Goal: Transaction & Acquisition: Purchase product/service

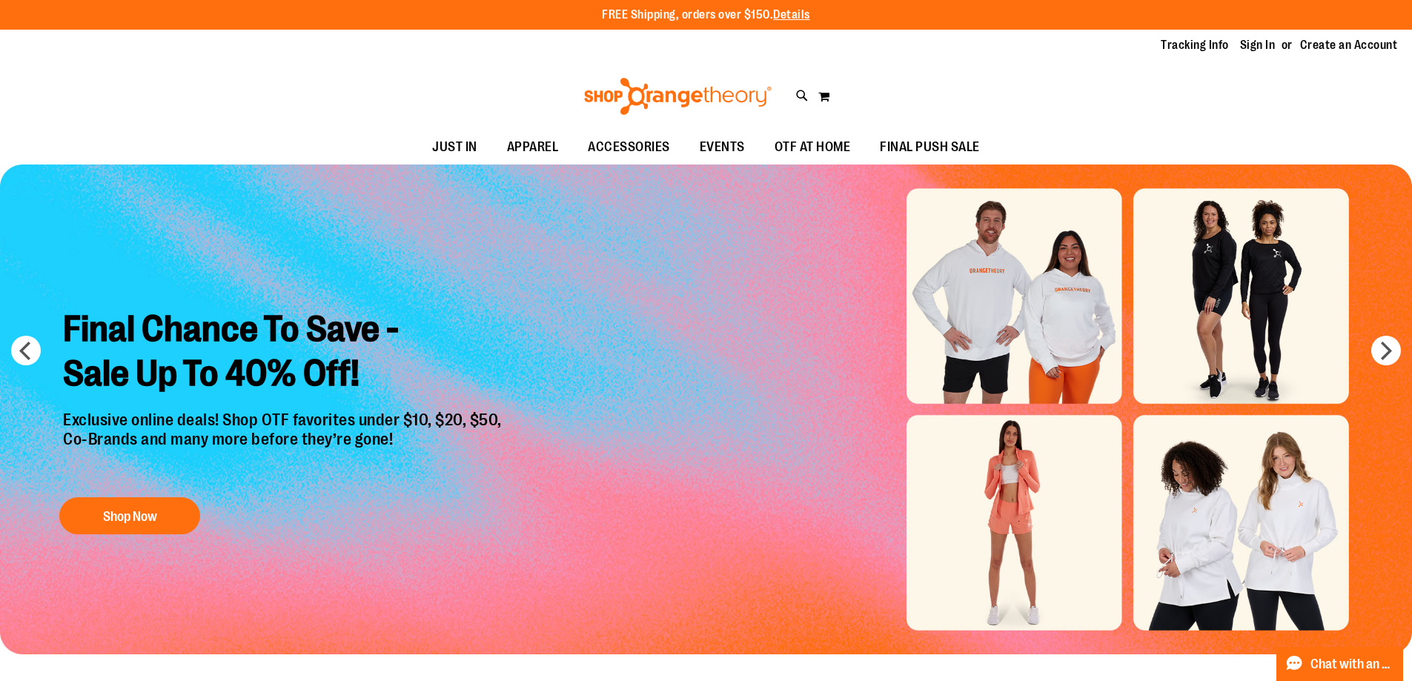
type input "**********"
click at [1025, 532] on img "Slide 1 of 6" at bounding box center [706, 410] width 1412 height 490
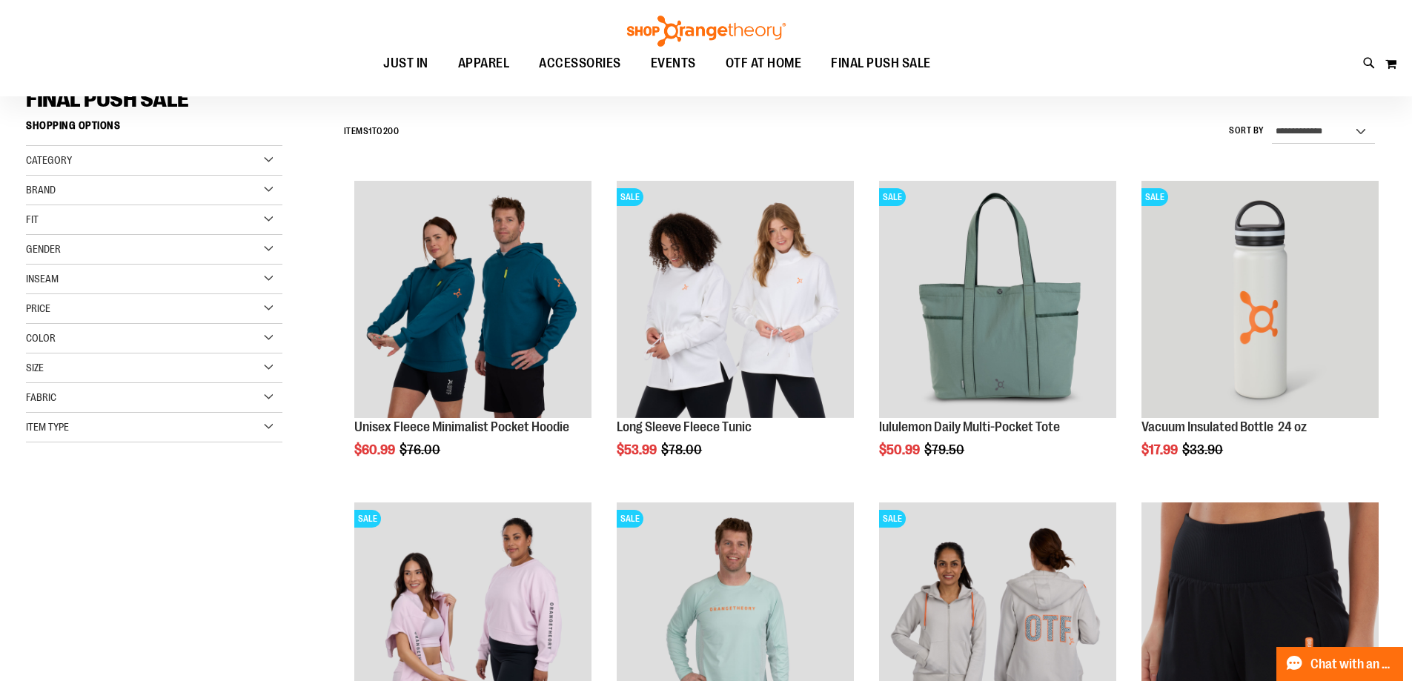
scroll to position [148, 0]
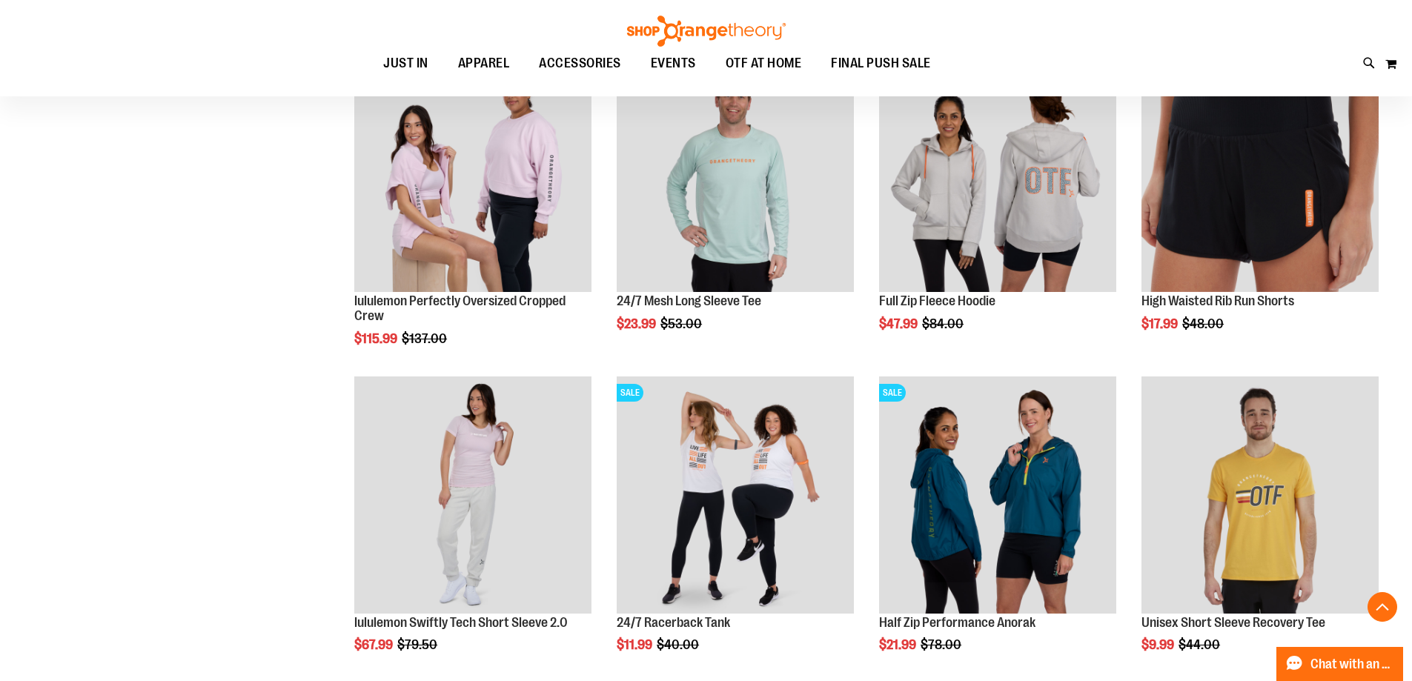
scroll to position [592, 0]
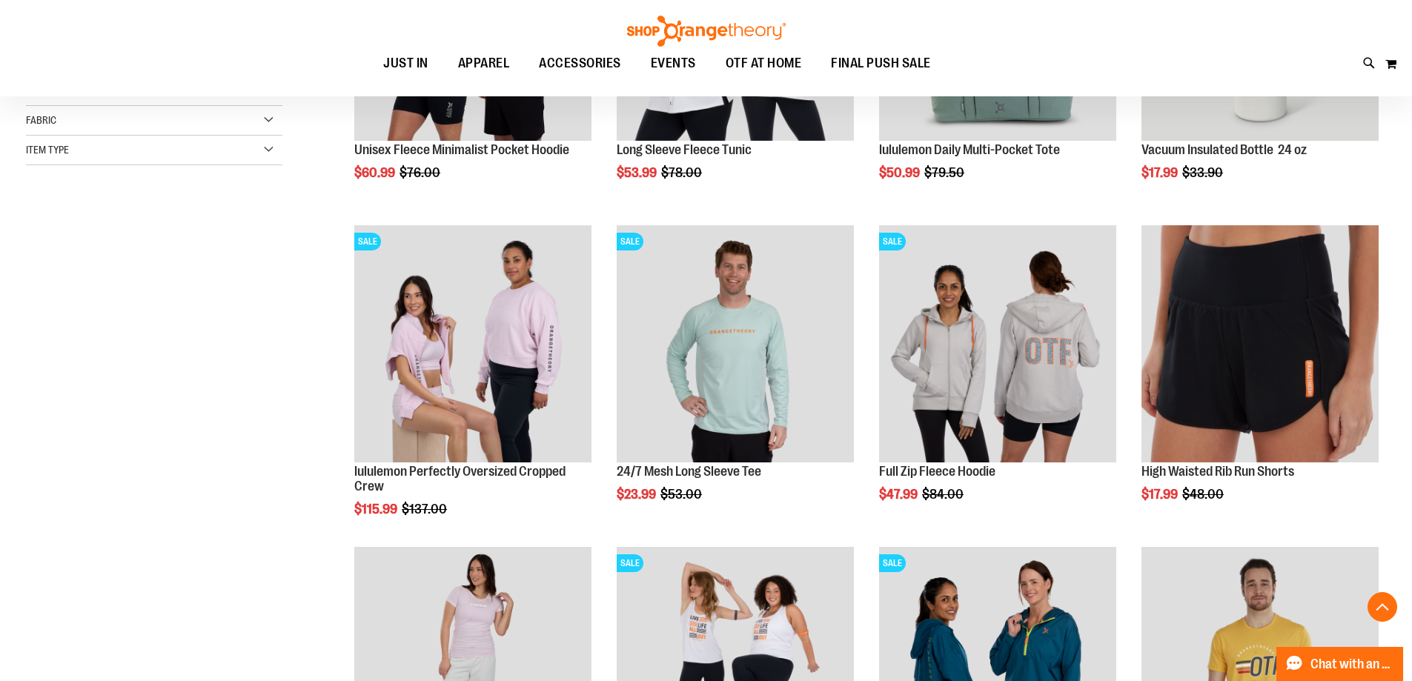
scroll to position [370, 0]
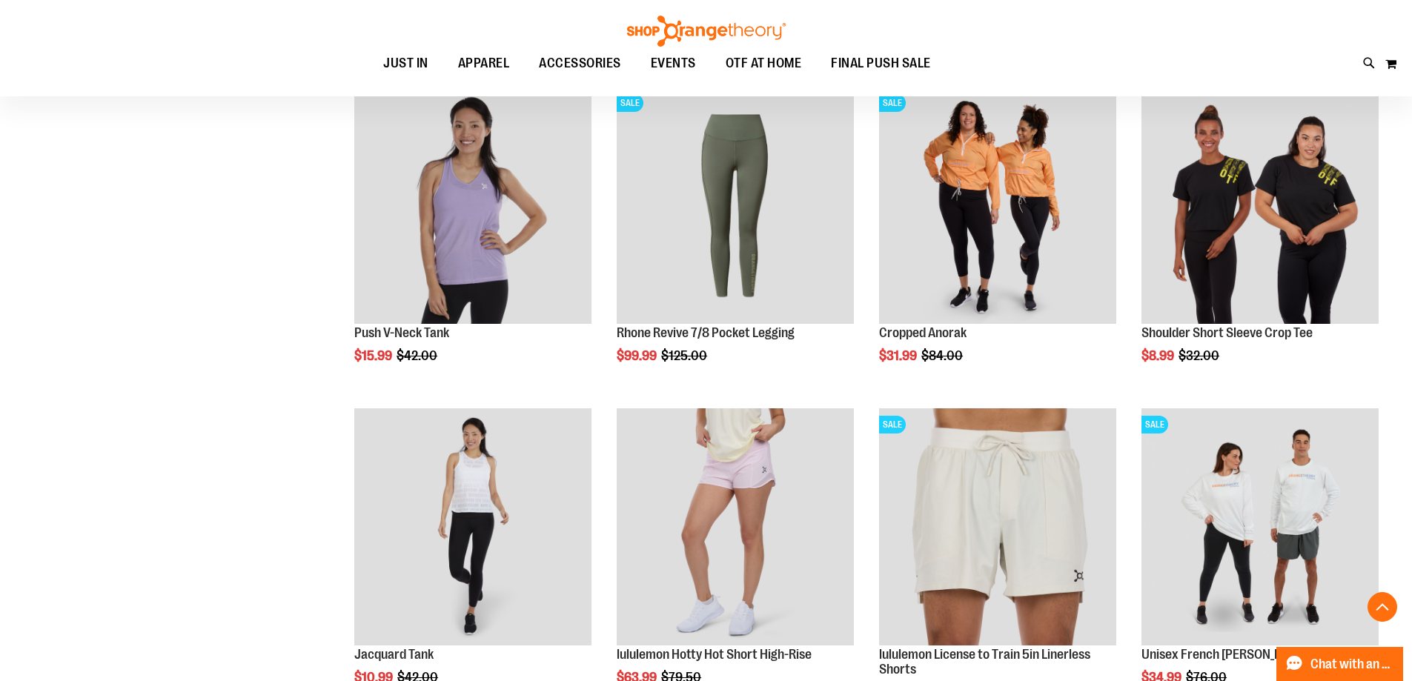
scroll to position [1186, 0]
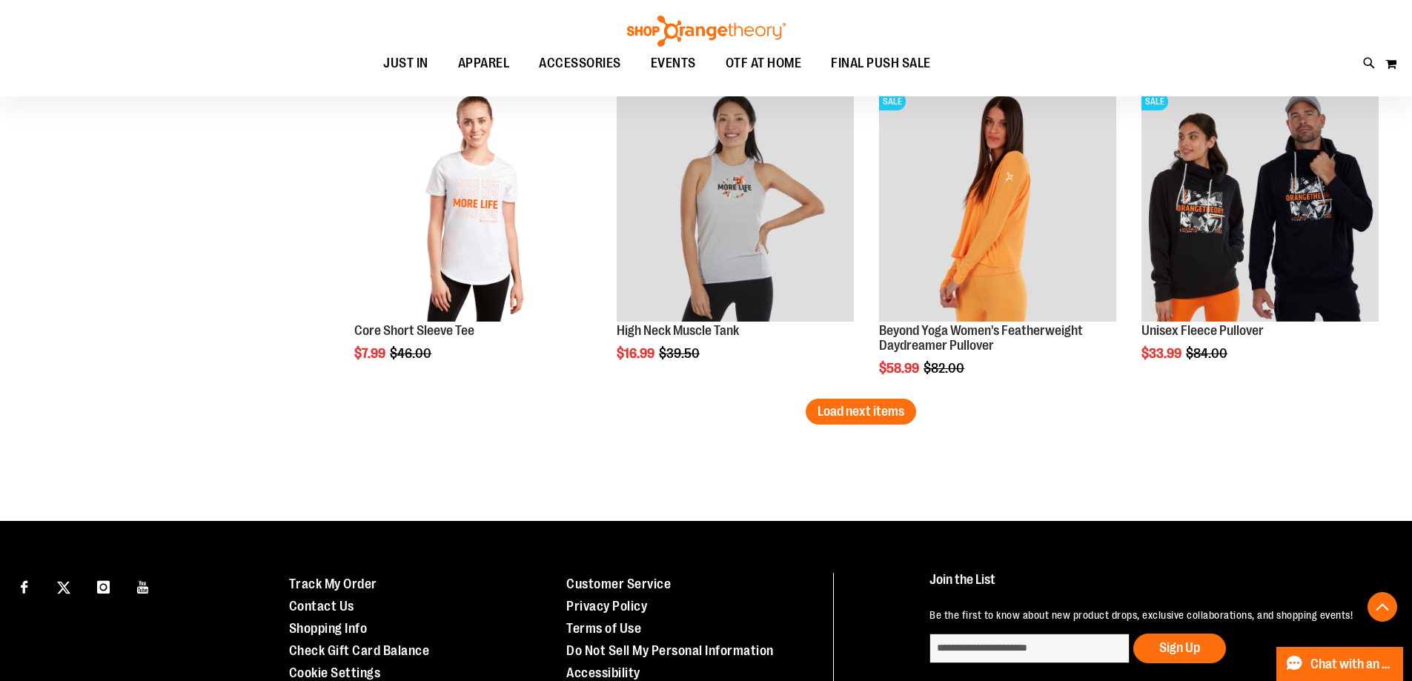
scroll to position [2817, 0]
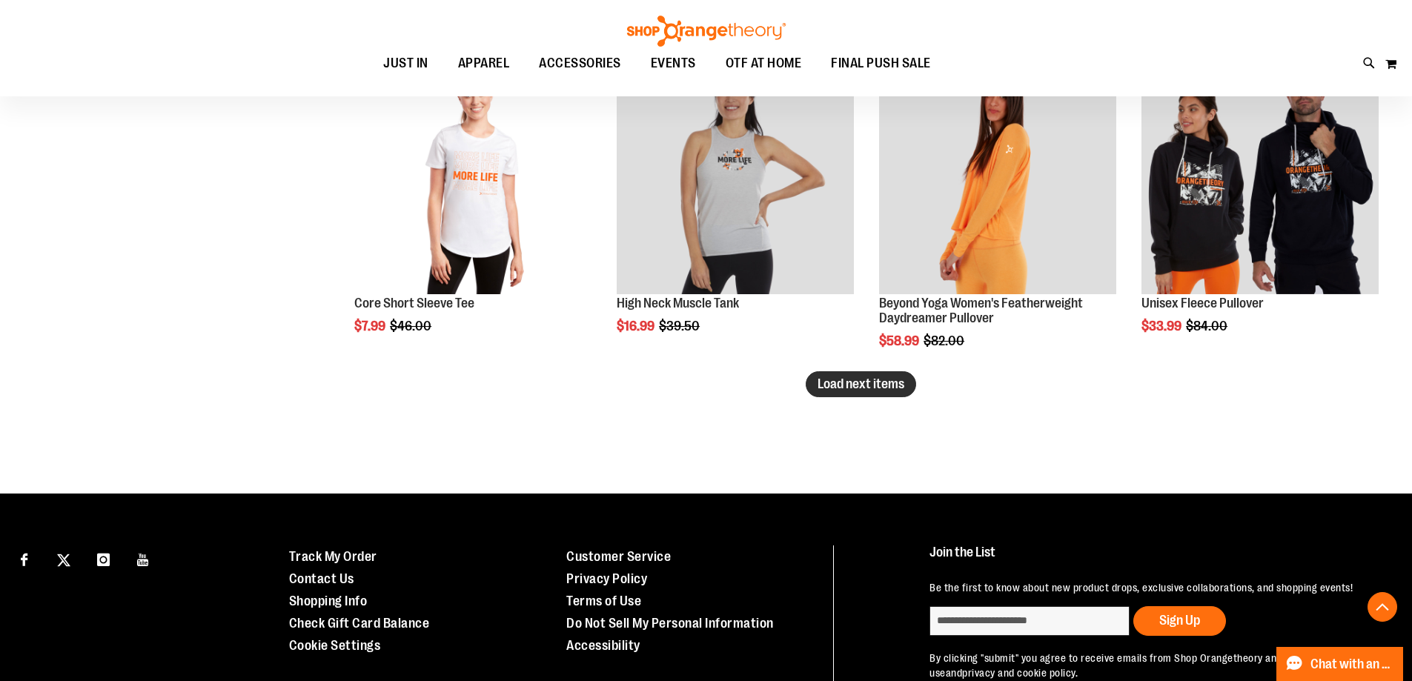
type input "**********"
click at [832, 386] on span "Load next items" at bounding box center [861, 384] width 87 height 15
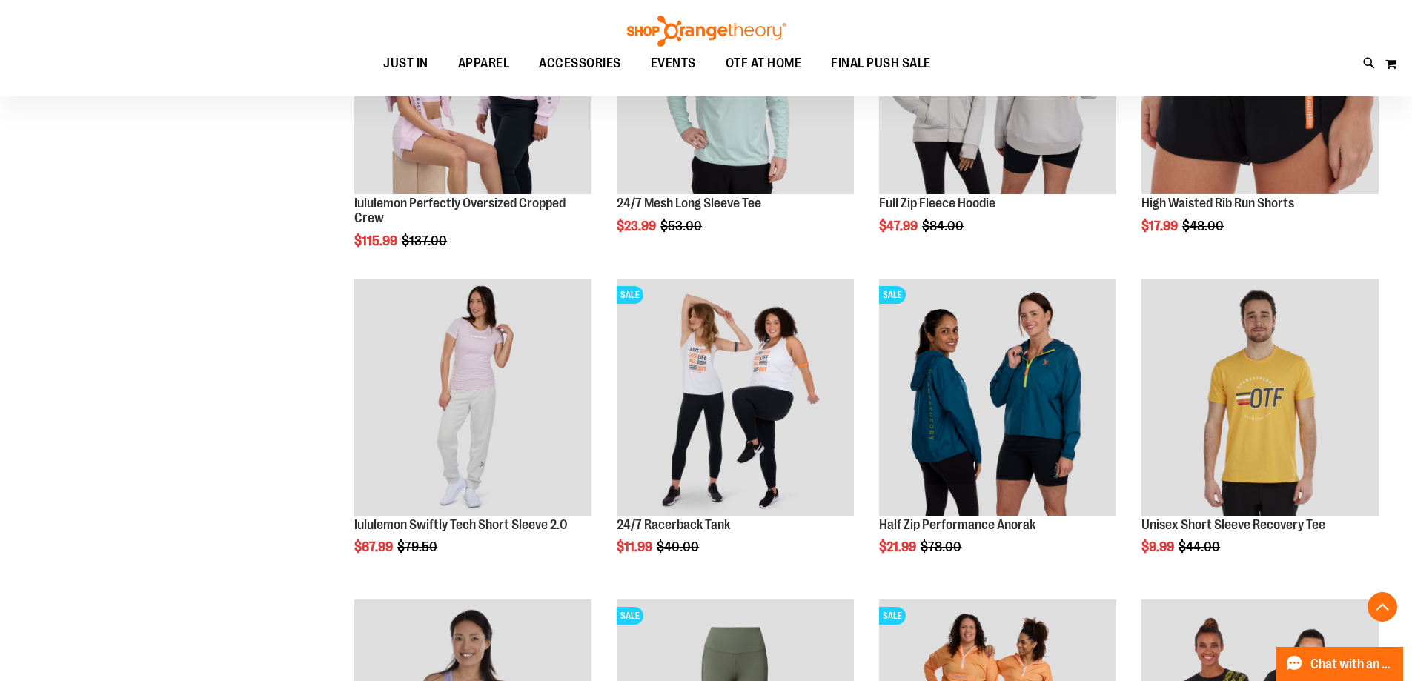
scroll to position [222, 0]
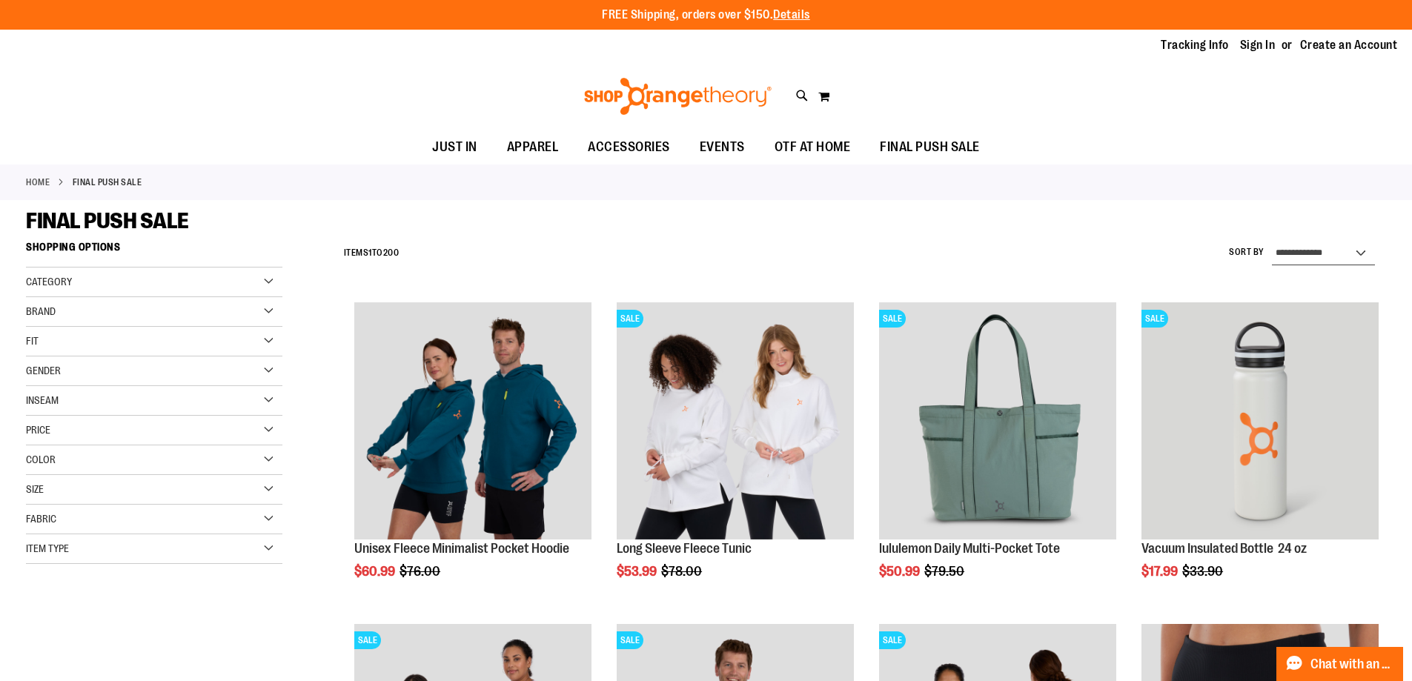
click at [1326, 247] on select "**********" at bounding box center [1323, 254] width 103 height 24
select select "*********"
click at [1272, 242] on select "**********" at bounding box center [1323, 254] width 103 height 24
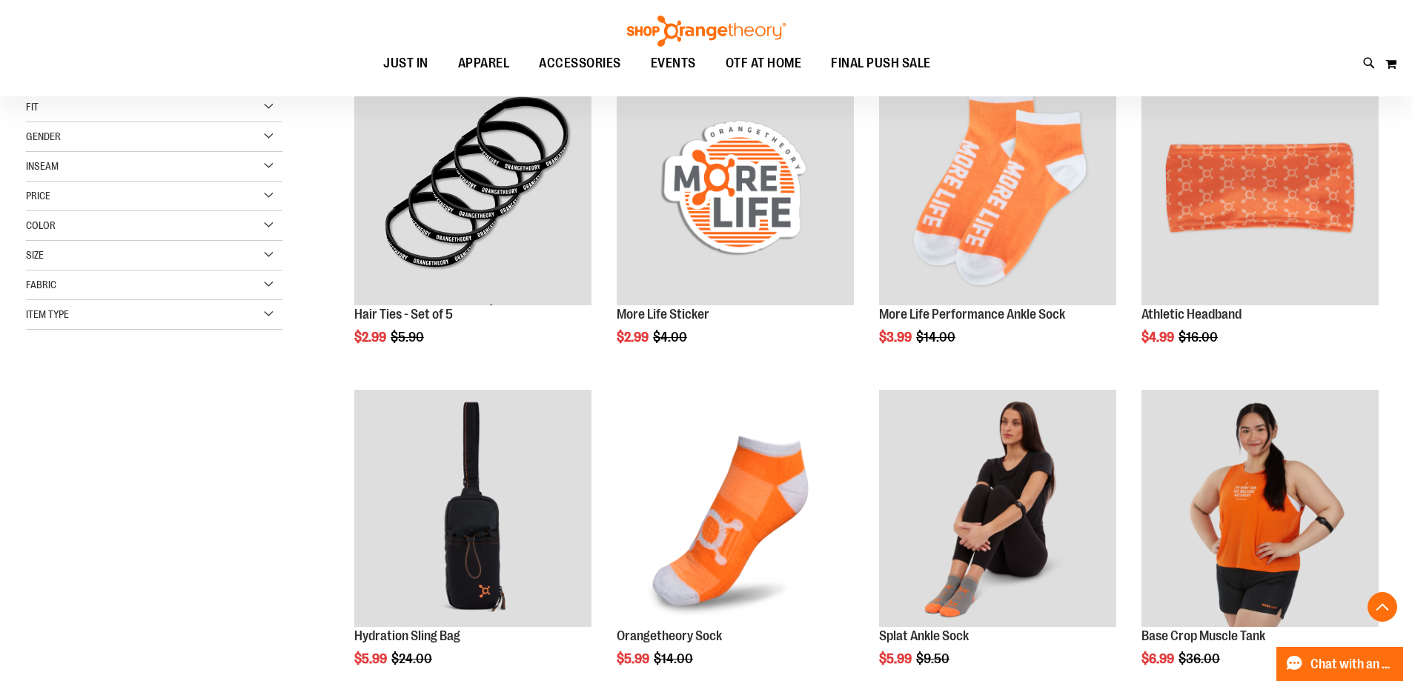
scroll to position [234, 0]
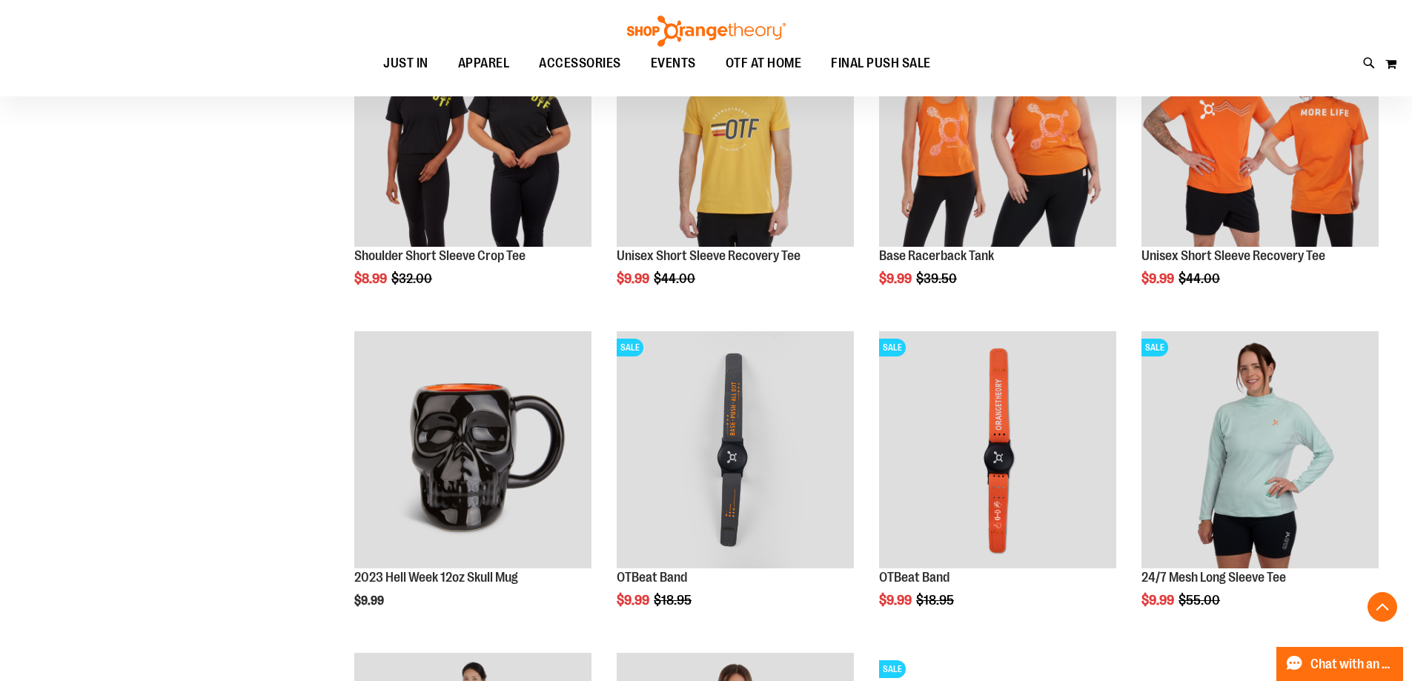
scroll to position [1272, 0]
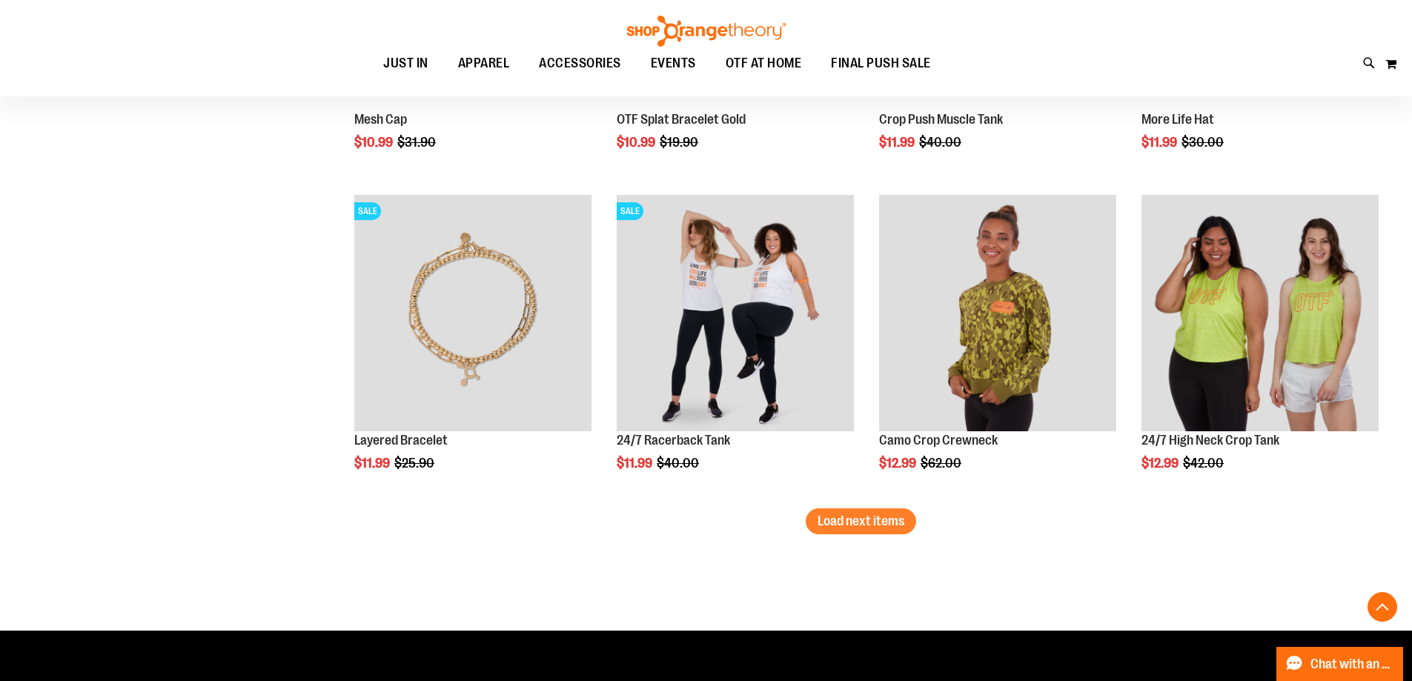
scroll to position [2681, 0]
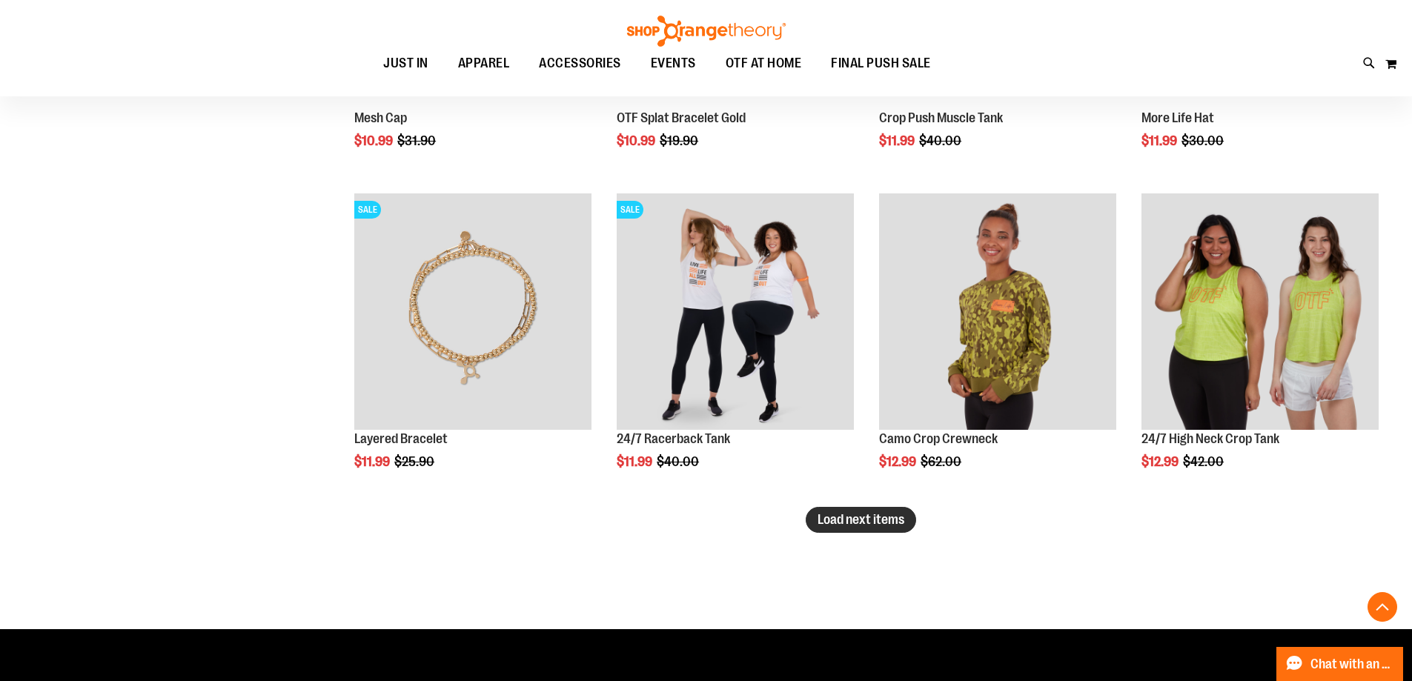
click at [828, 522] on span "Load next items" at bounding box center [861, 519] width 87 height 15
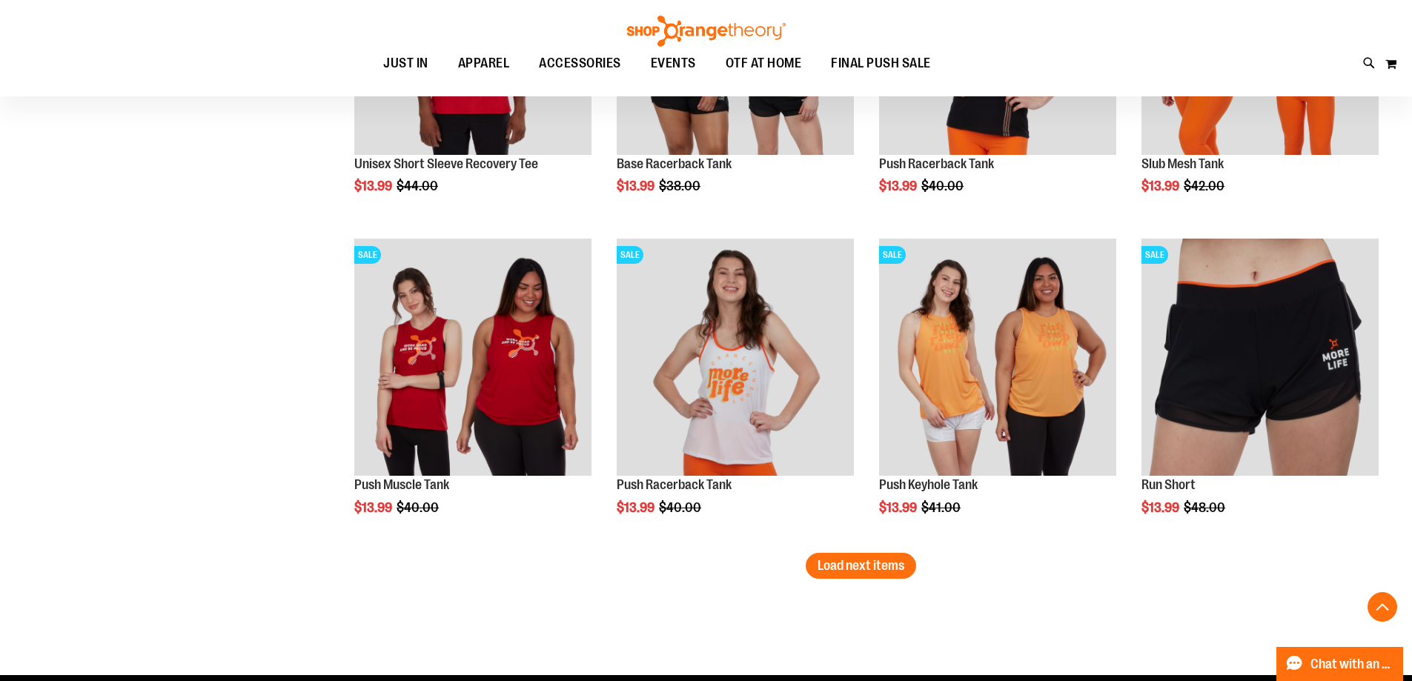
scroll to position [3645, 0]
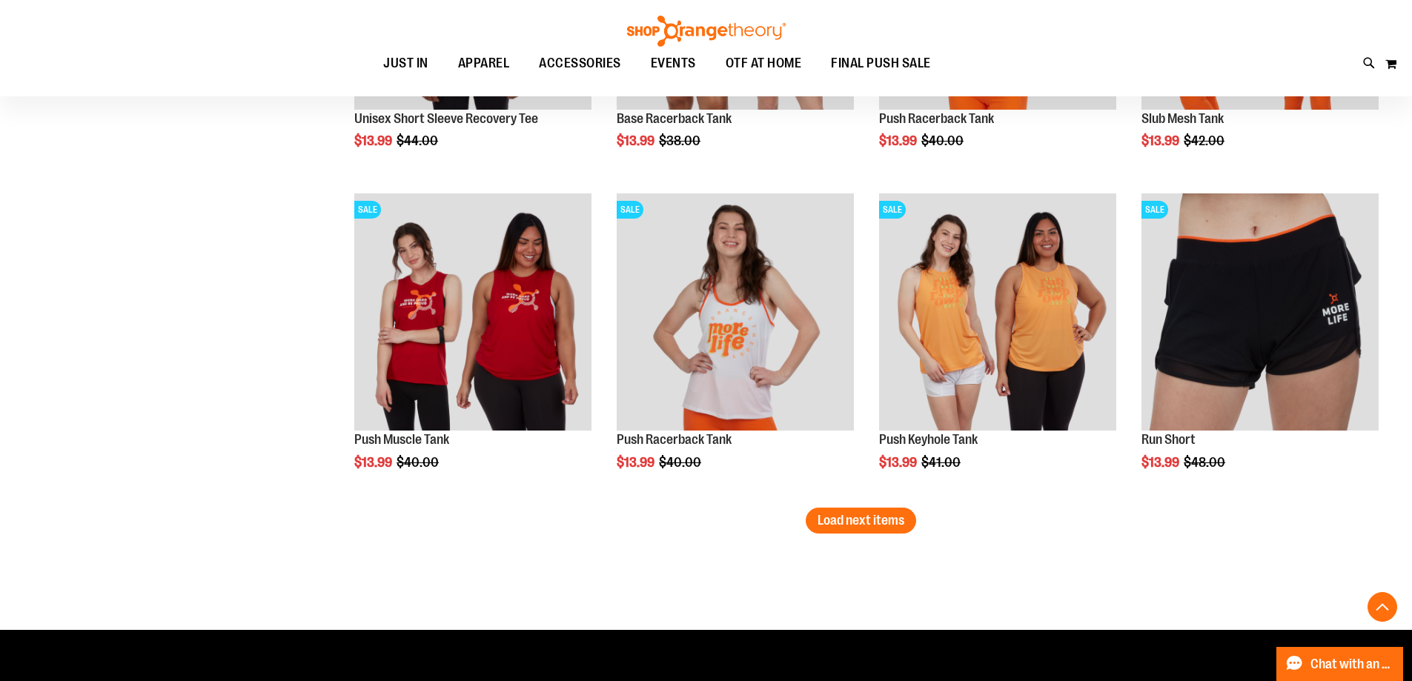
click at [850, 519] on span "Load next items" at bounding box center [861, 520] width 87 height 15
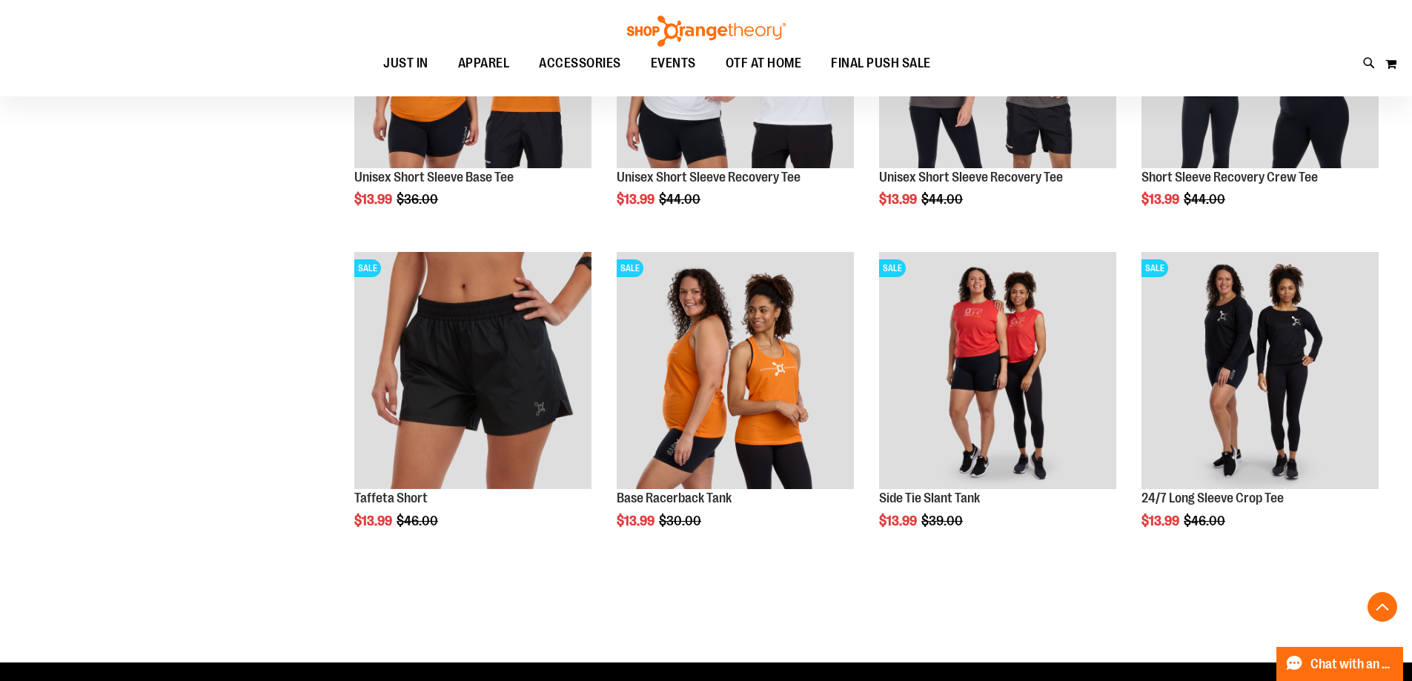
scroll to position [4609, 0]
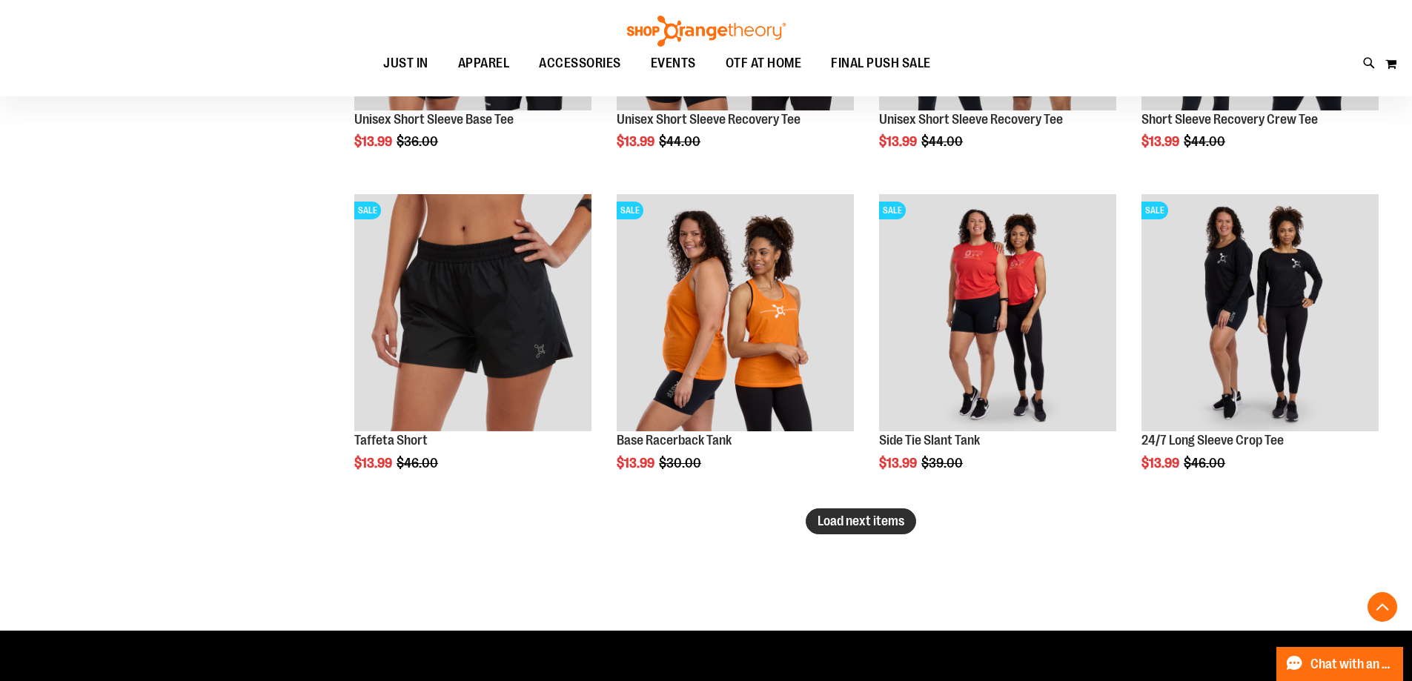
click at [873, 515] on span "Load next items" at bounding box center [861, 521] width 87 height 15
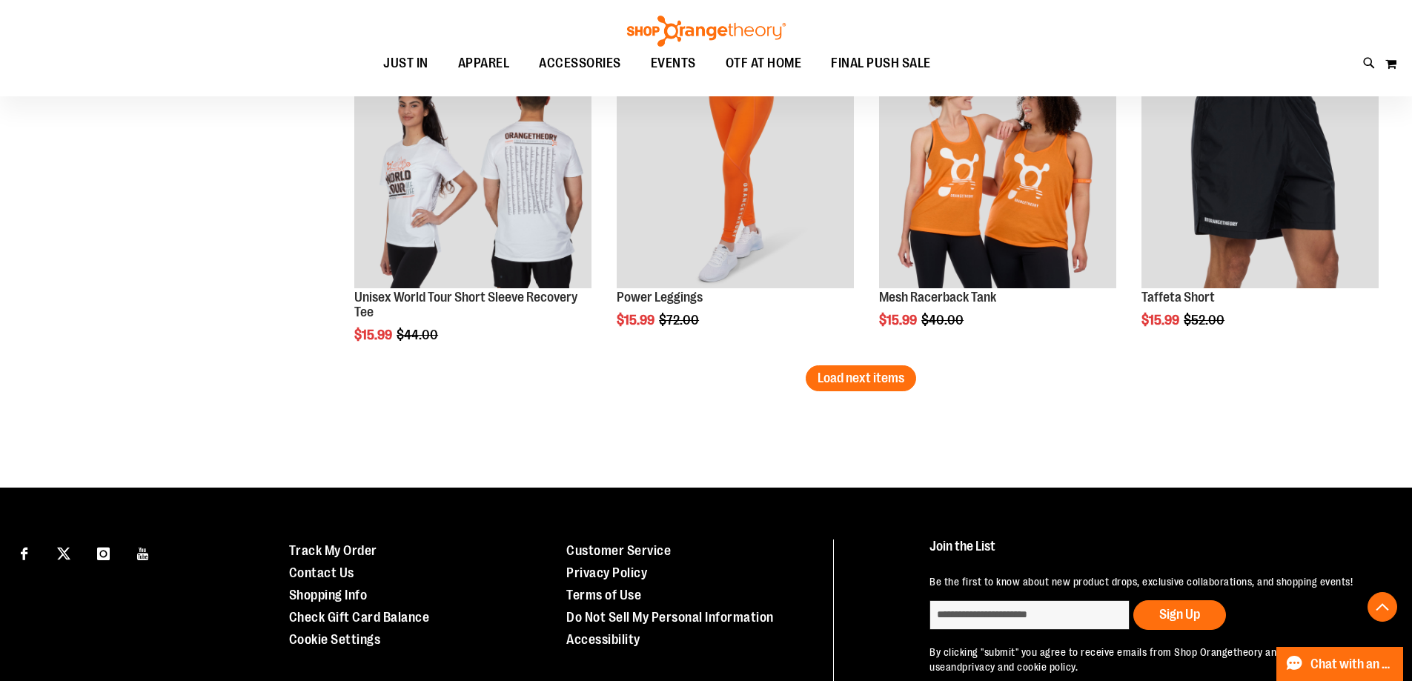
scroll to position [5721, 0]
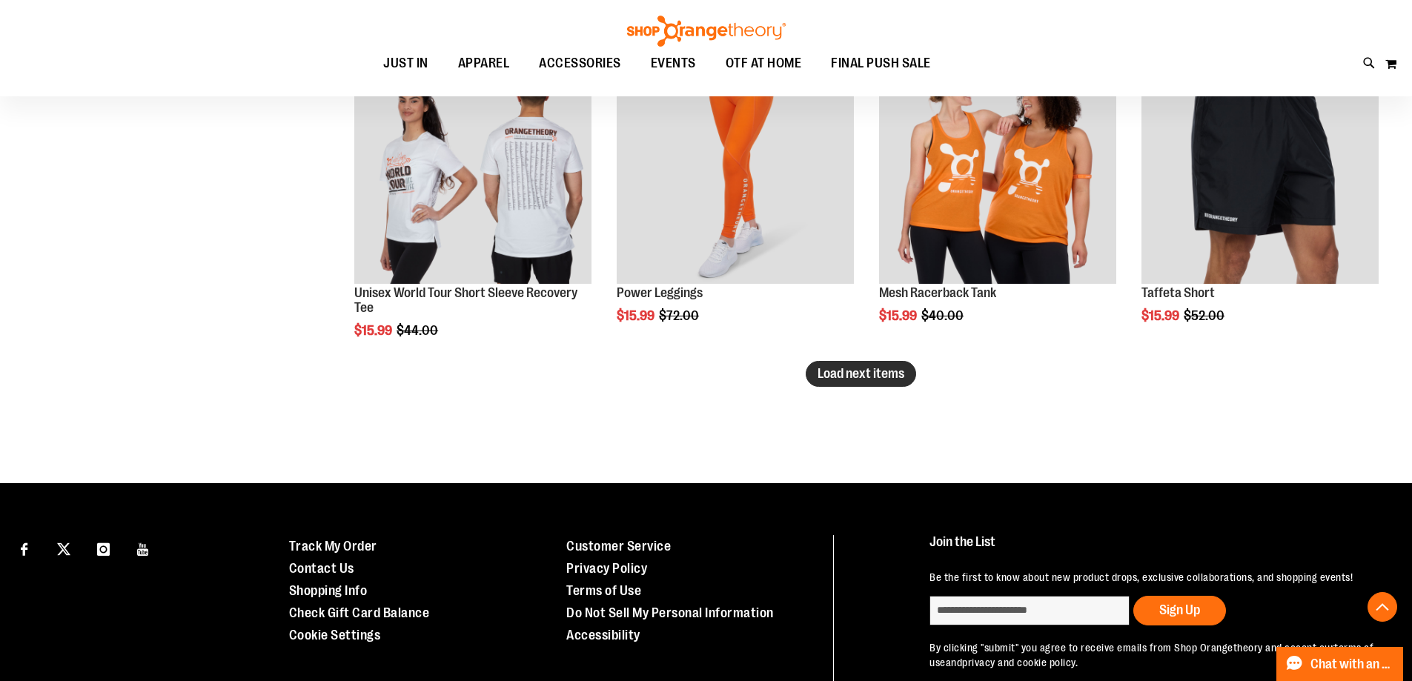
click at [882, 376] on span "Load next items" at bounding box center [861, 373] width 87 height 15
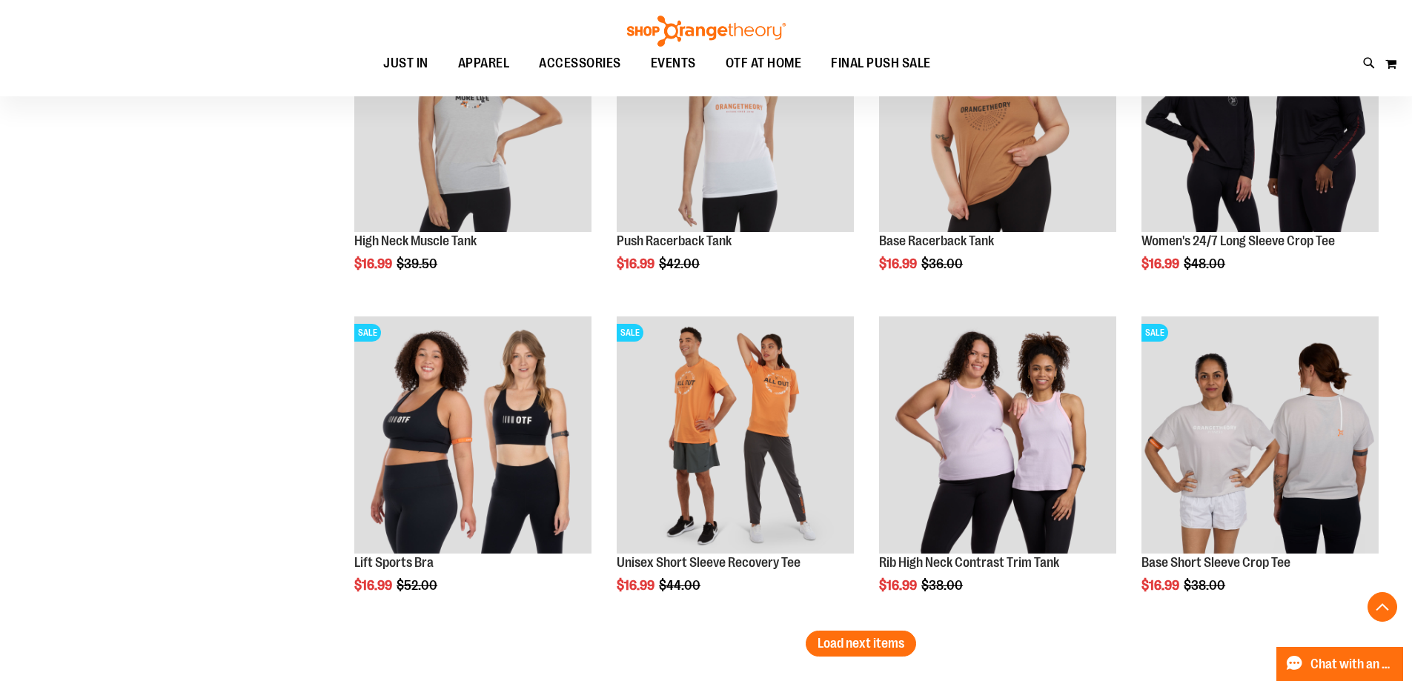
scroll to position [6685, 0]
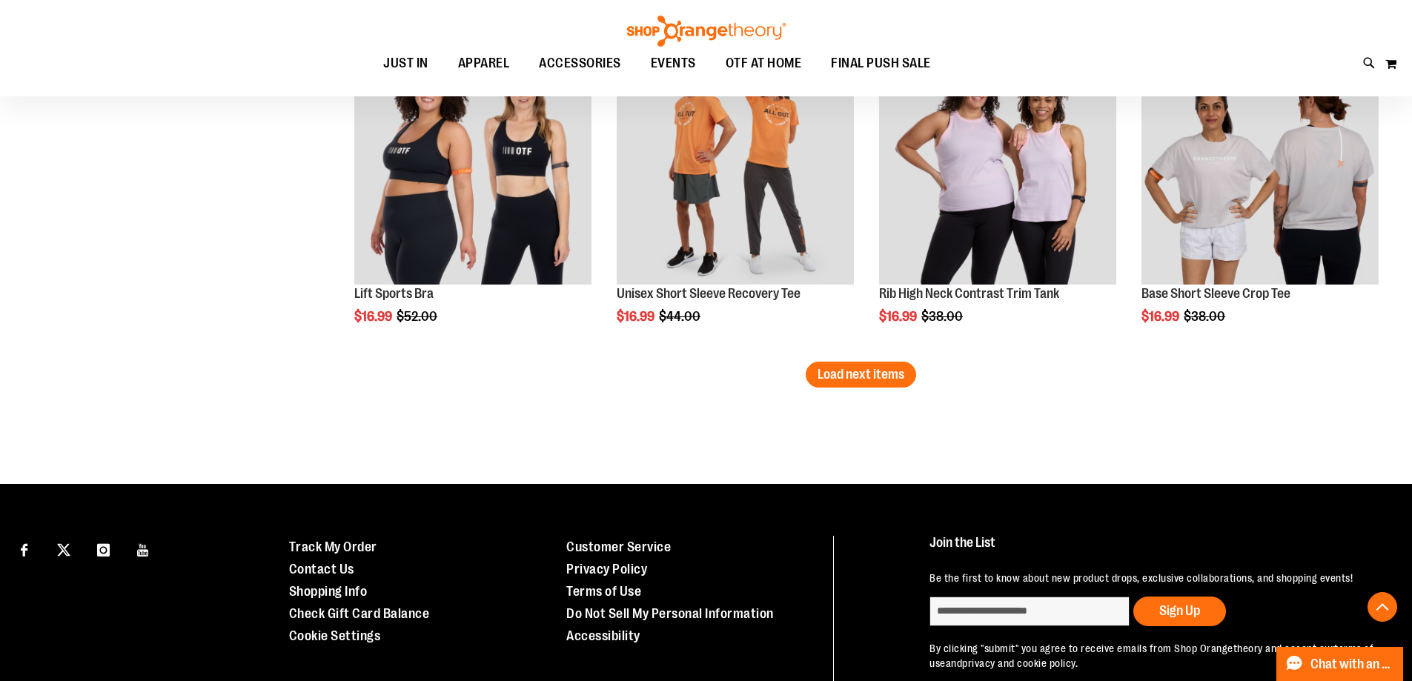
click at [854, 377] on span "Load next items" at bounding box center [861, 374] width 87 height 15
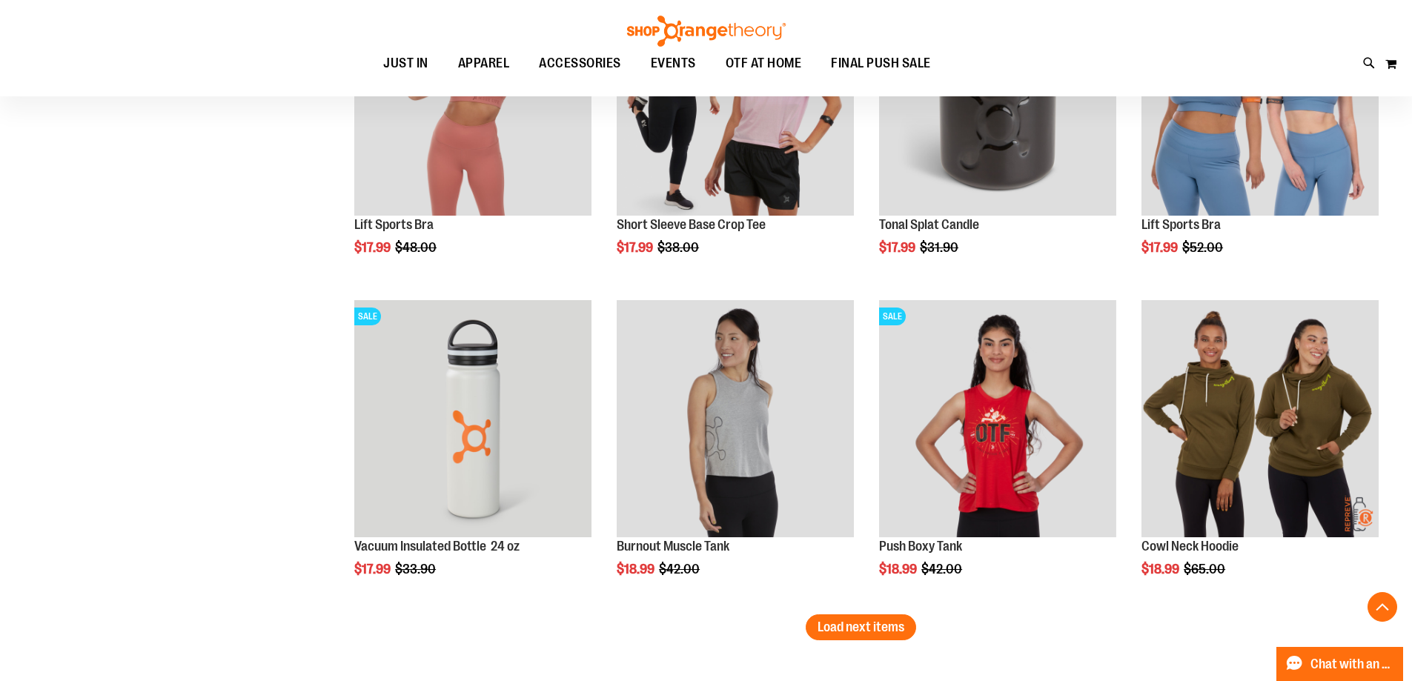
scroll to position [7426, 0]
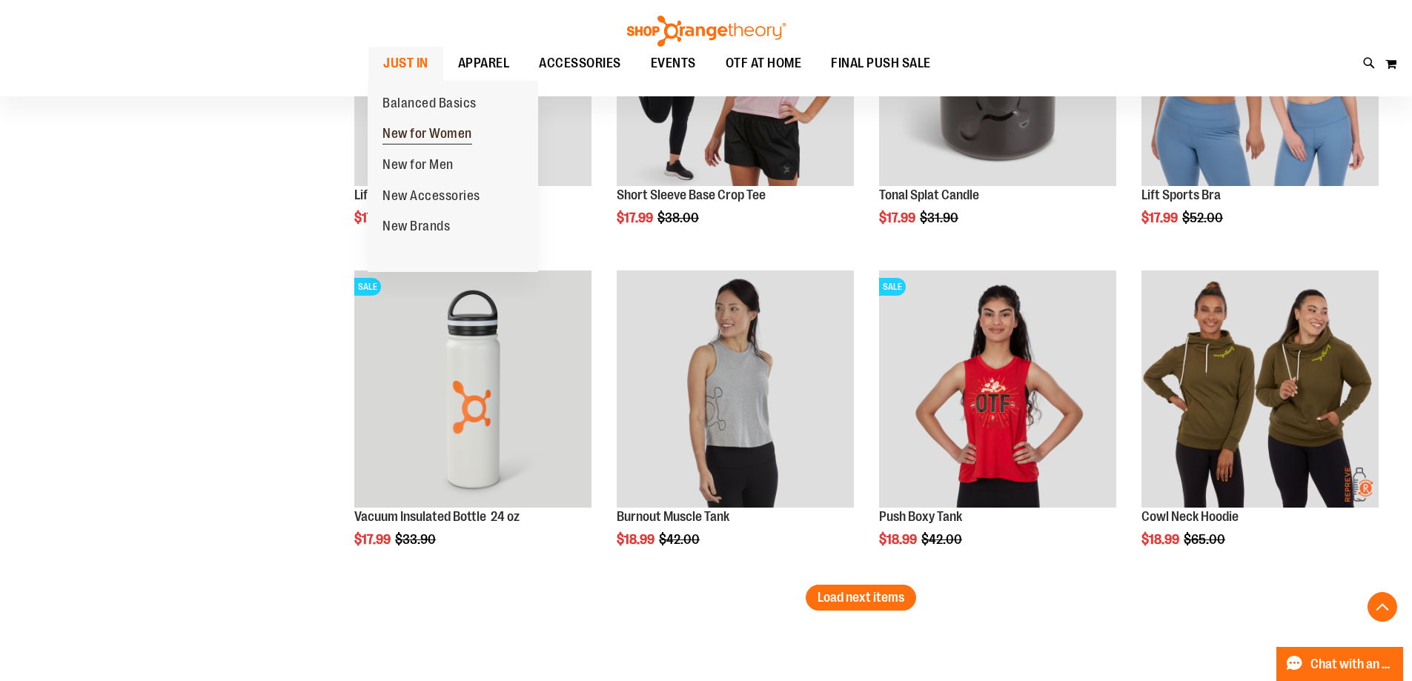
click at [426, 130] on span "New for Women" at bounding box center [428, 135] width 90 height 19
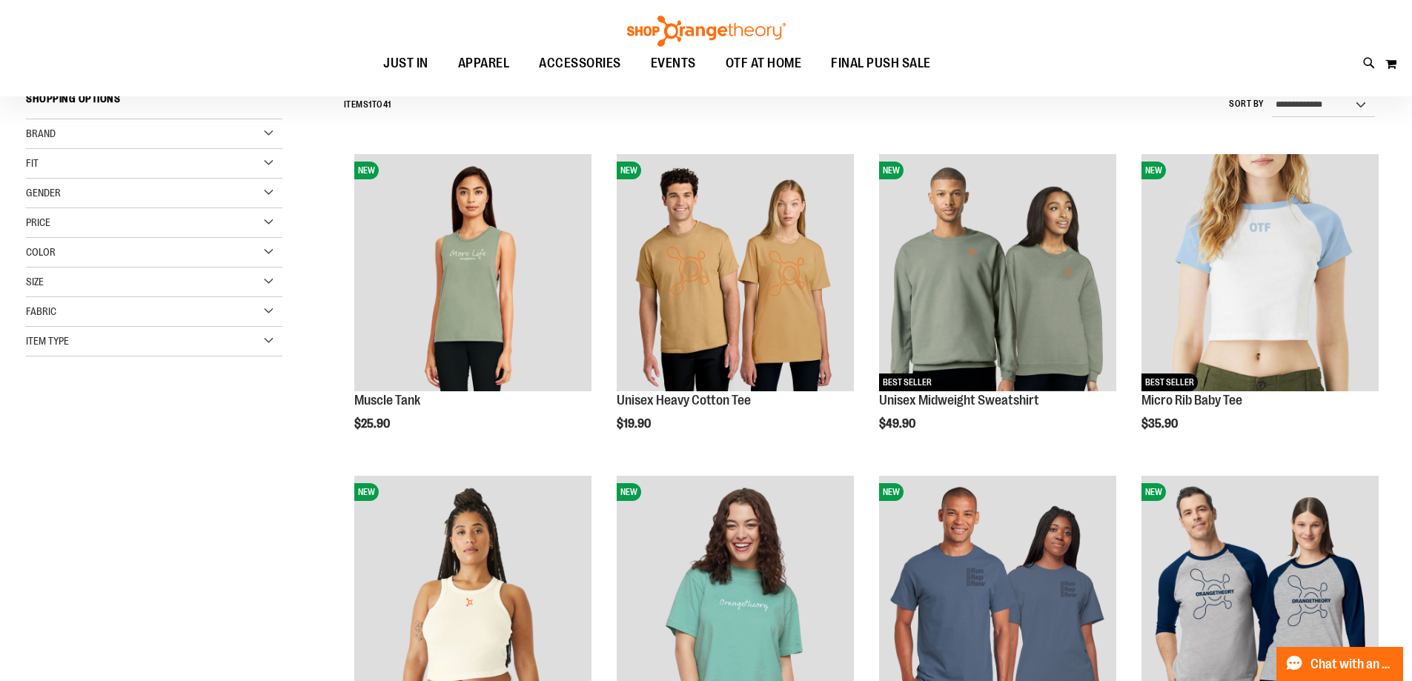
scroll to position [370, 0]
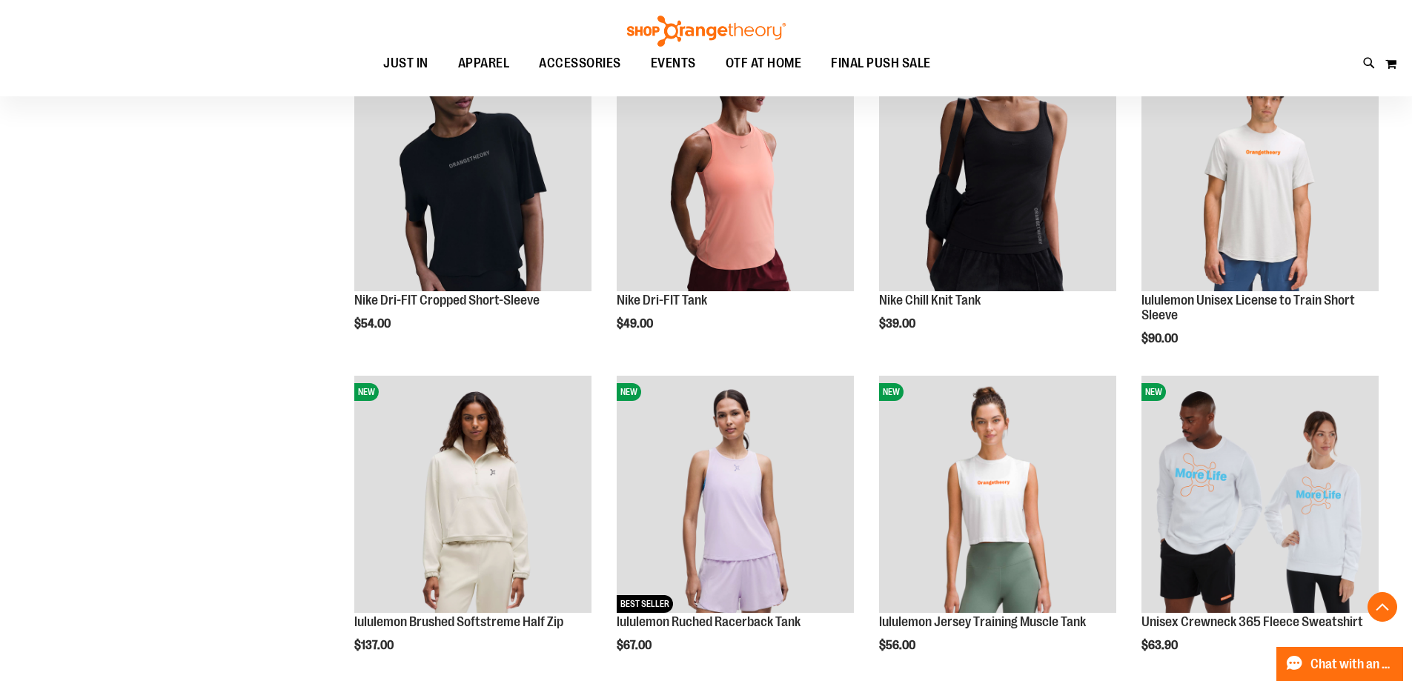
scroll to position [1260, 0]
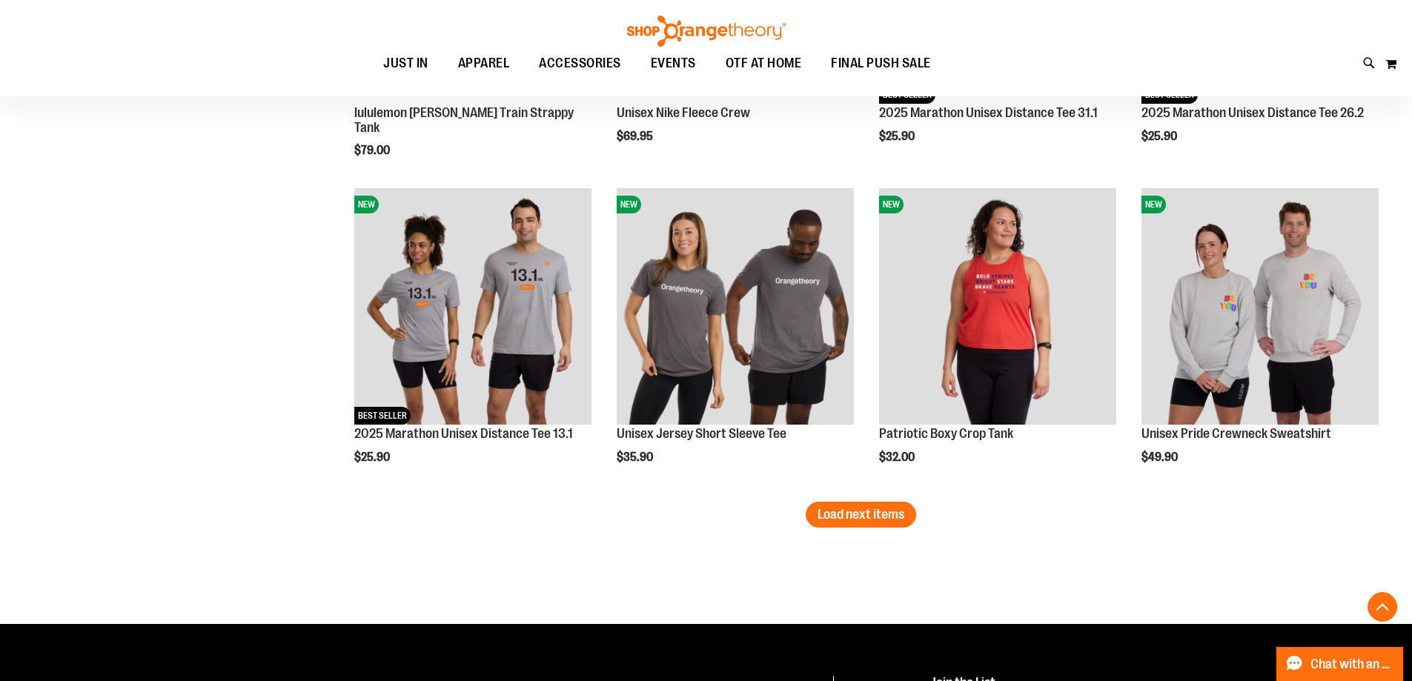
scroll to position [2743, 0]
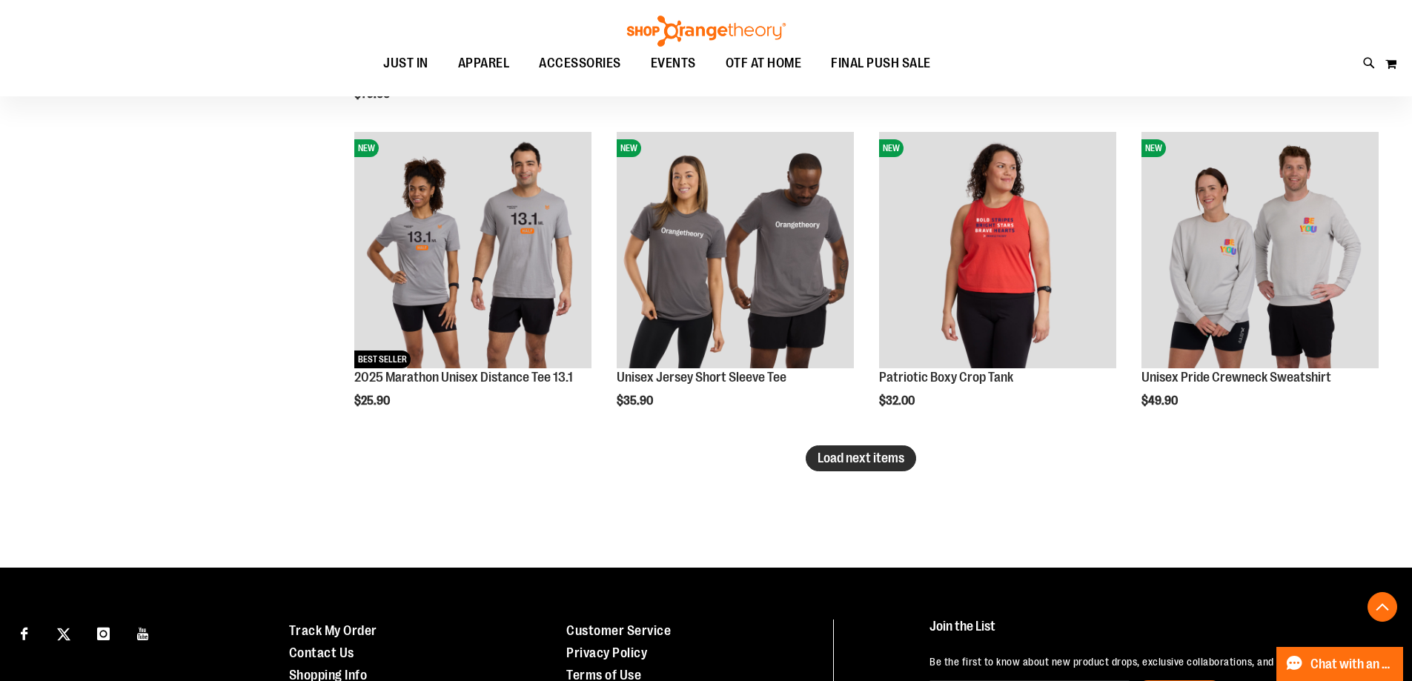
type input "**********"
click at [888, 455] on span "Load next items" at bounding box center [861, 458] width 87 height 15
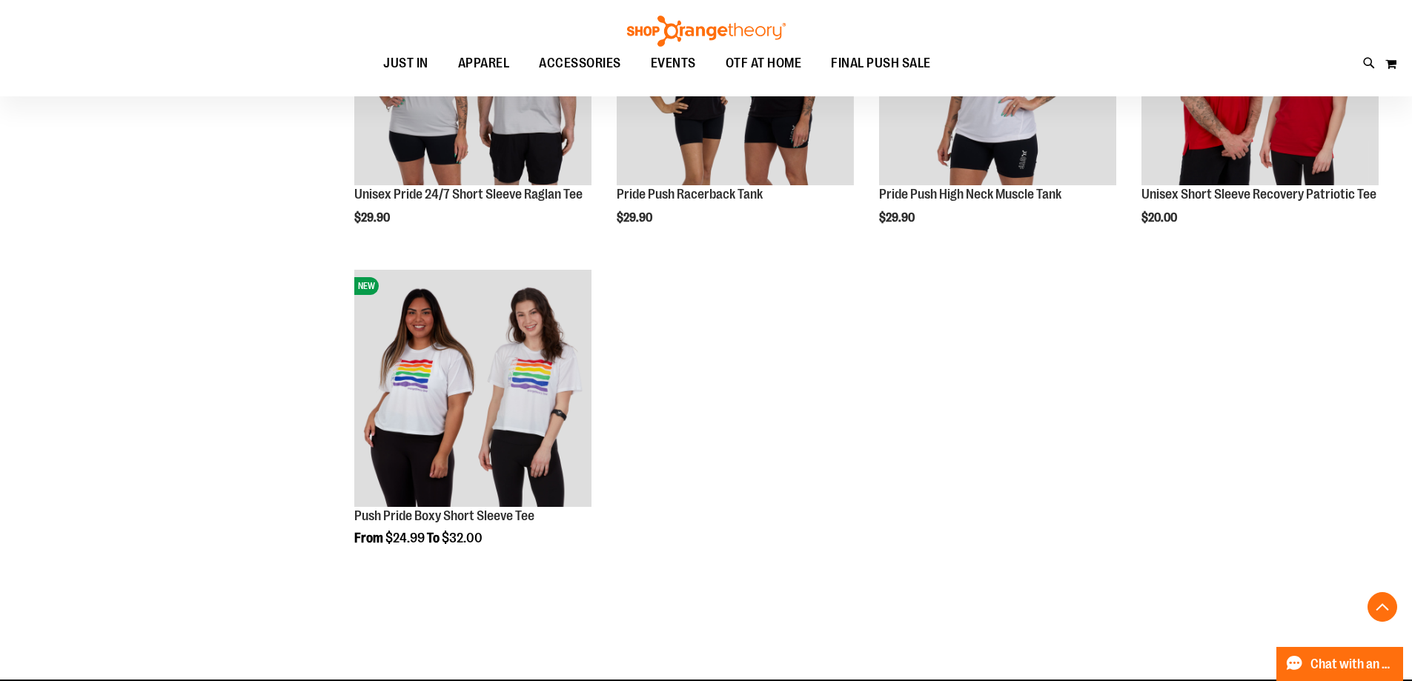
scroll to position [3262, 0]
